Goal: Transaction & Acquisition: Book appointment/travel/reservation

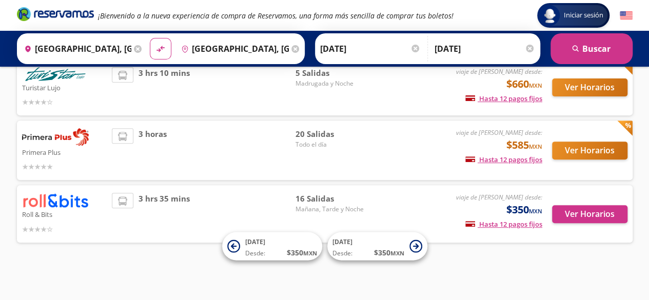
scroll to position [141, 0]
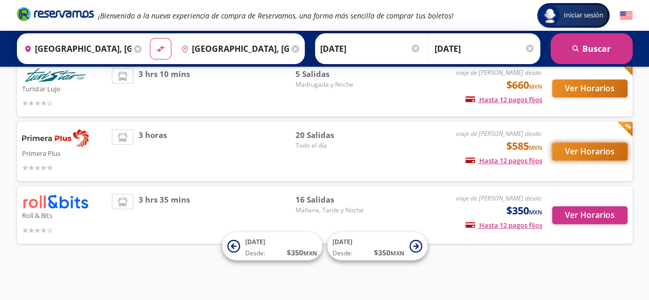
click at [593, 151] on button "Ver Horarios" at bounding box center [589, 152] width 75 height 18
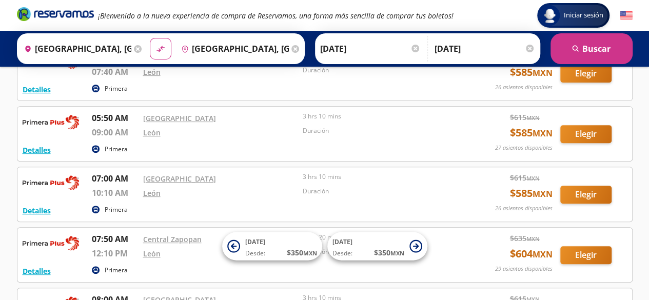
scroll to position [154, 0]
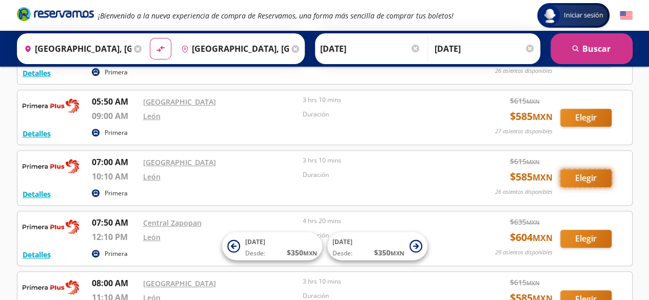
click at [576, 181] on button "Elegir" at bounding box center [585, 178] width 51 height 18
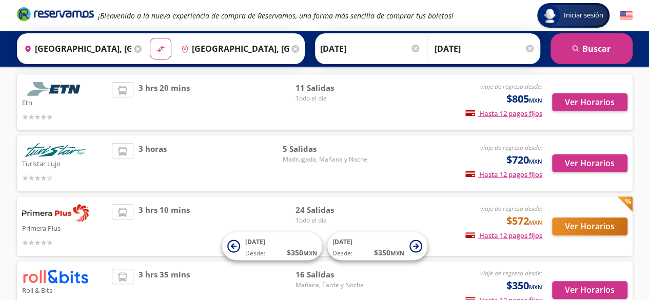
scroll to position [51, 0]
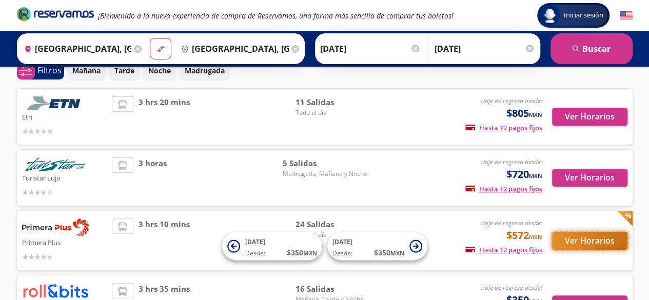
click at [588, 243] on button "Ver Horarios" at bounding box center [589, 241] width 75 height 18
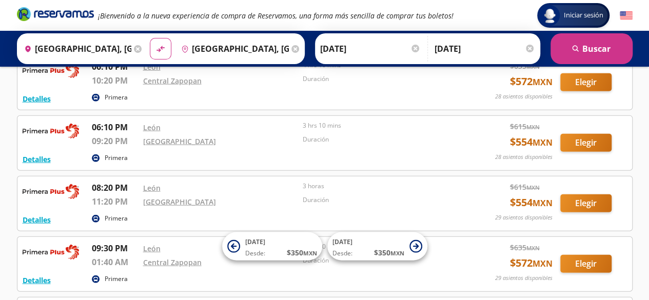
scroll to position [1001, 0]
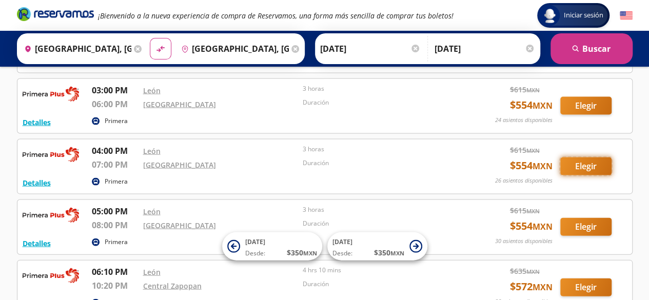
click at [573, 164] on button "Elegir" at bounding box center [585, 167] width 51 height 18
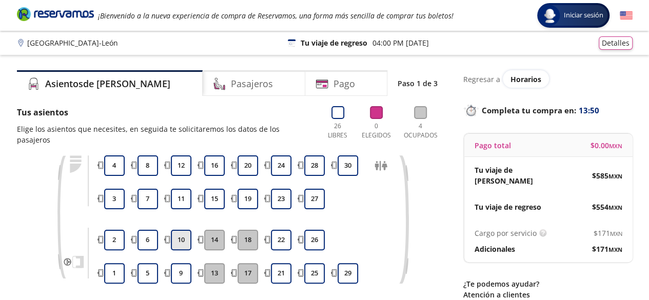
click at [180, 230] on button "10" at bounding box center [181, 240] width 21 height 21
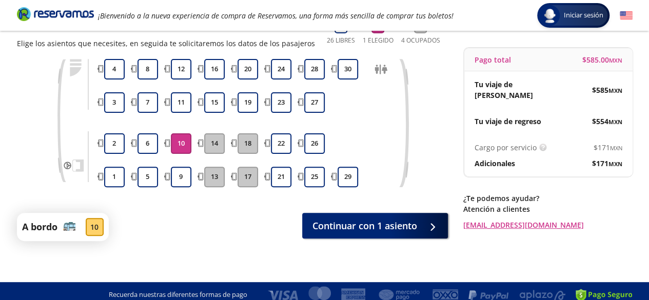
scroll to position [93, 0]
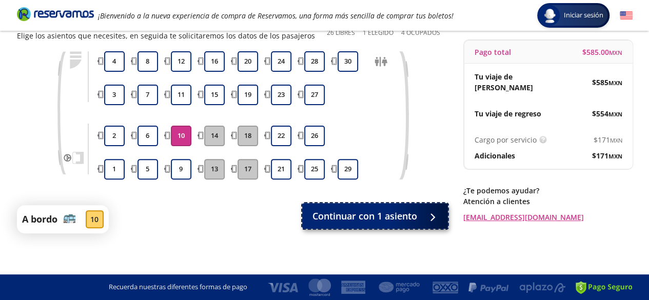
click at [355, 224] on button "Continuar con 1 asiento" at bounding box center [375, 216] width 146 height 26
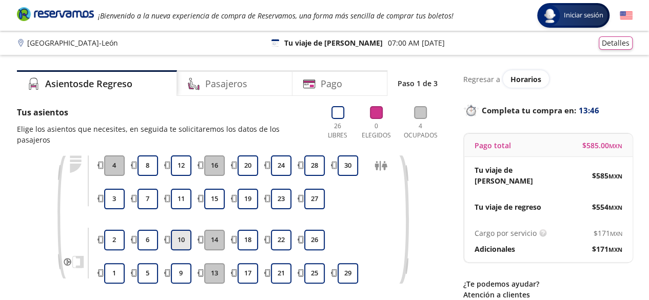
click at [177, 230] on button "10" at bounding box center [181, 240] width 21 height 21
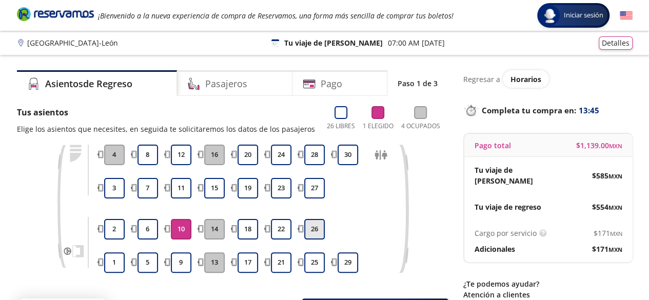
scroll to position [51, 0]
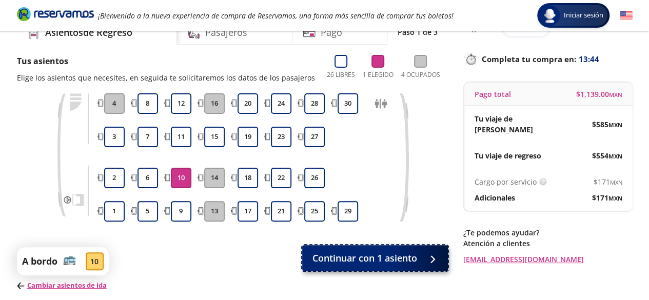
click at [383, 263] on span "Continuar con 1 asiento" at bounding box center [364, 258] width 105 height 14
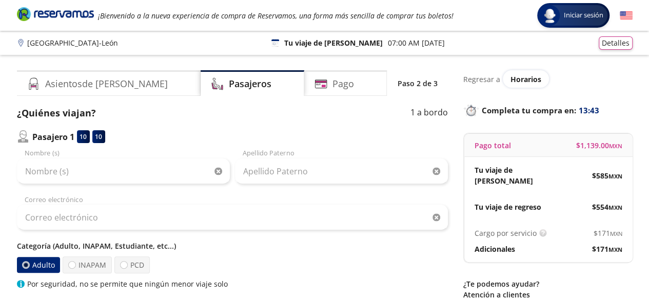
scroll to position [51, 0]
